Goal: Browse casually

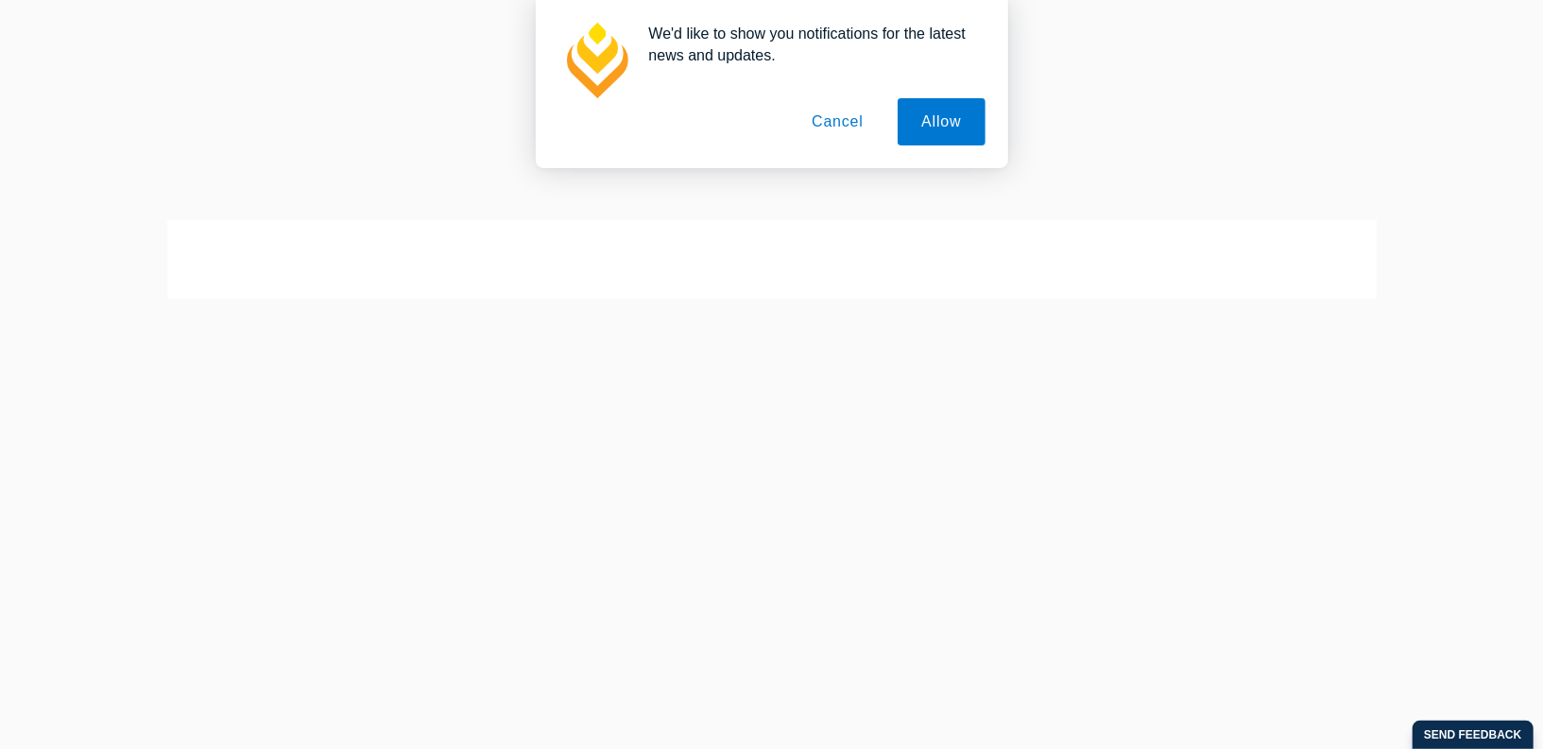
click at [839, 128] on button "Cancel" at bounding box center [837, 121] width 99 height 47
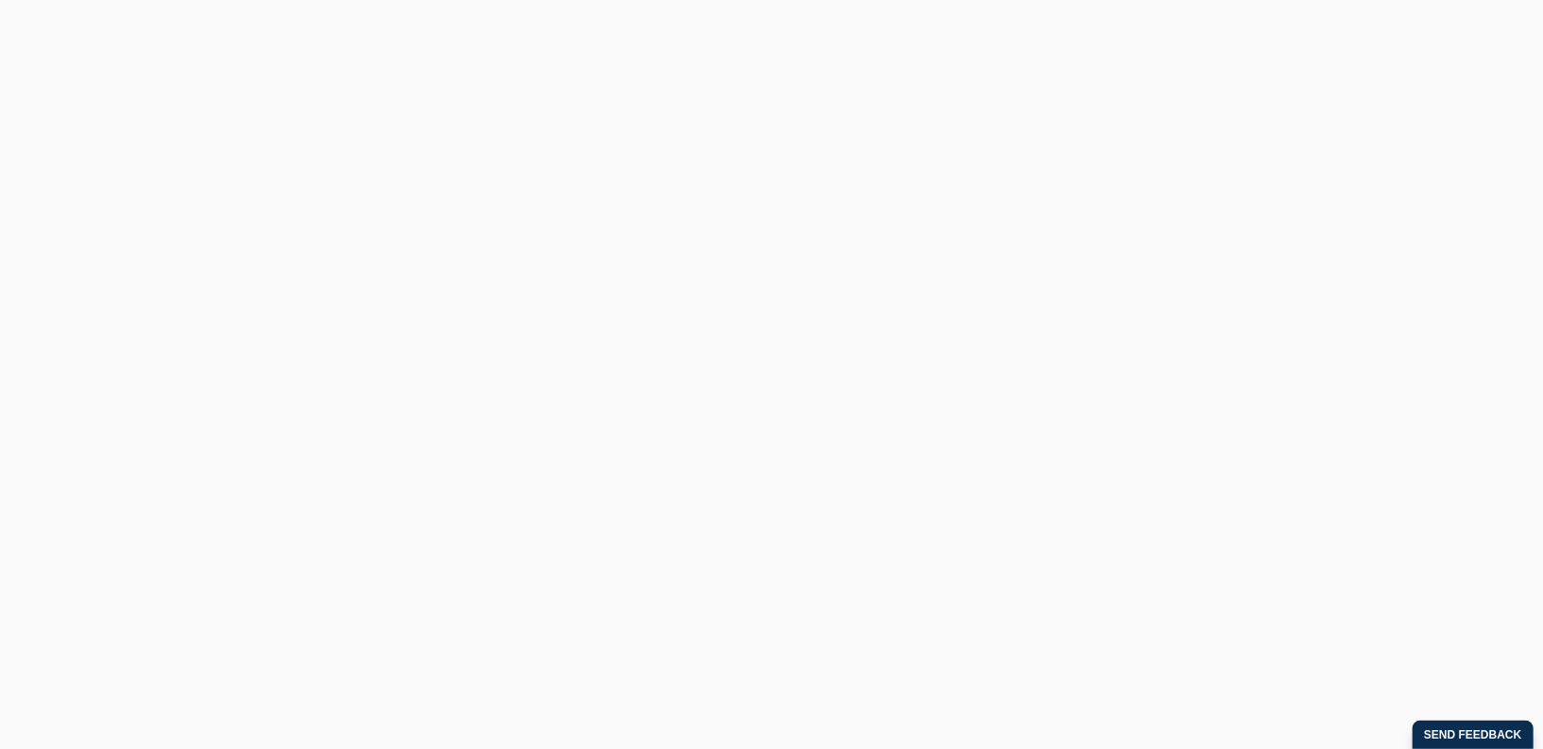
scroll to position [3581, 0]
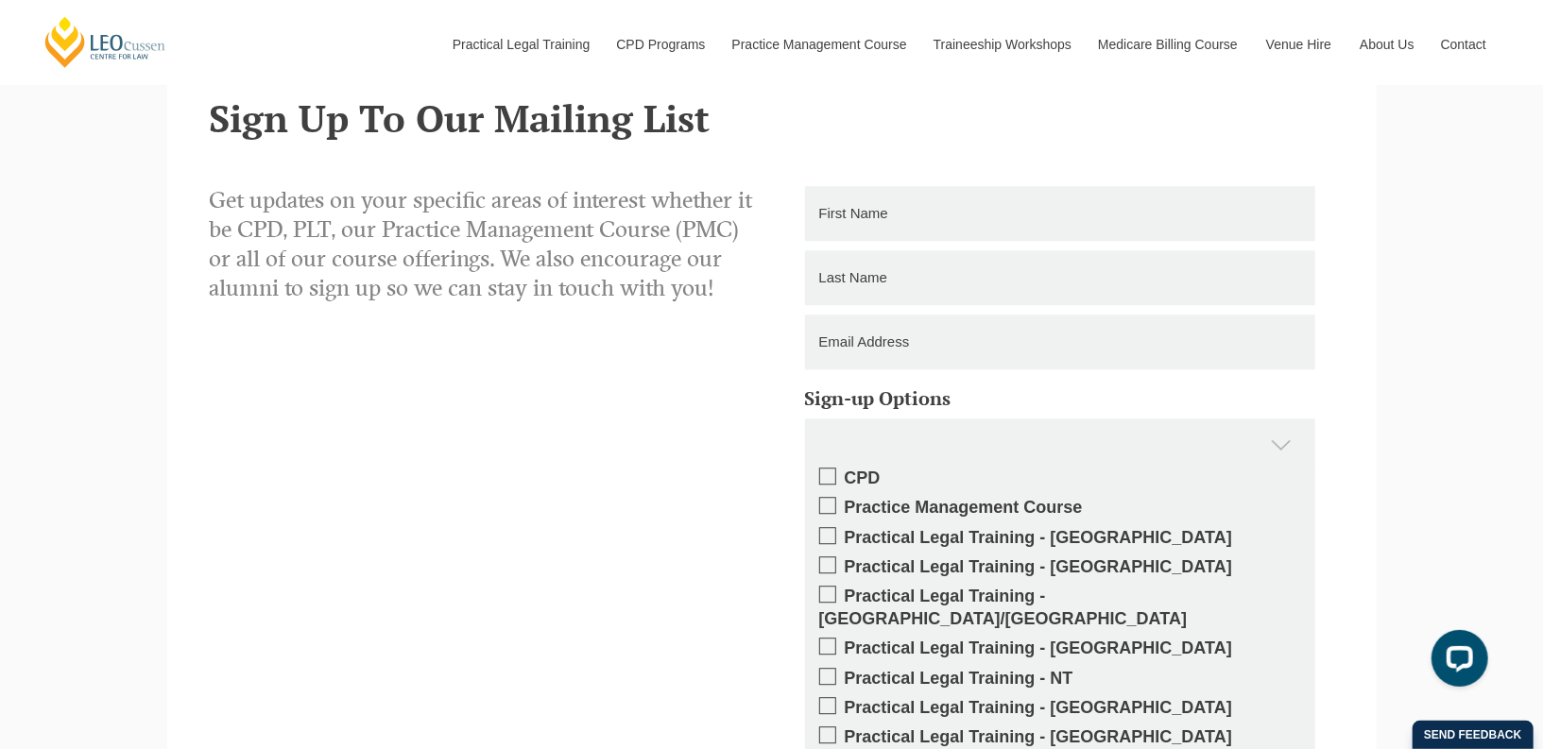
scroll to position [3110, 0]
